Goal: Task Accomplishment & Management: Manage account settings

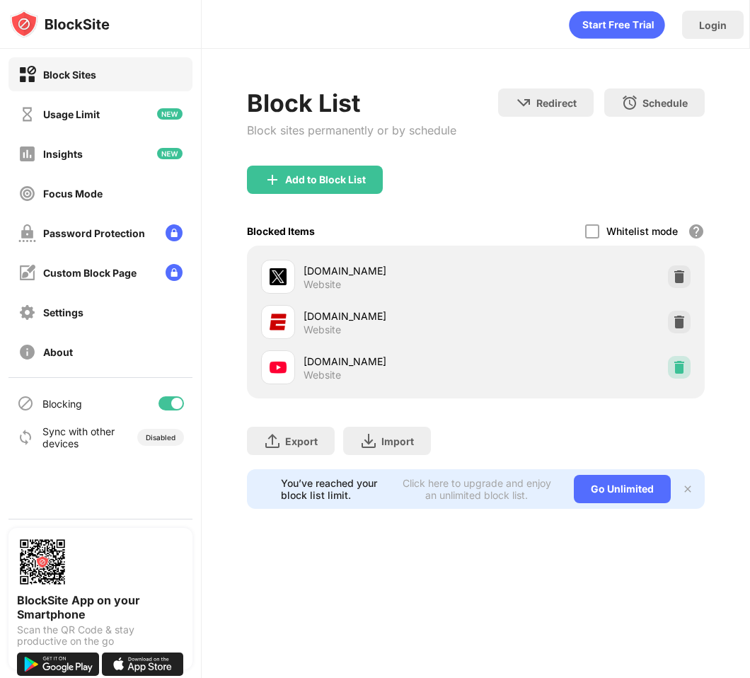
click at [680, 364] on img at bounding box center [679, 367] width 14 height 14
